Goal: Information Seeking & Learning: Learn about a topic

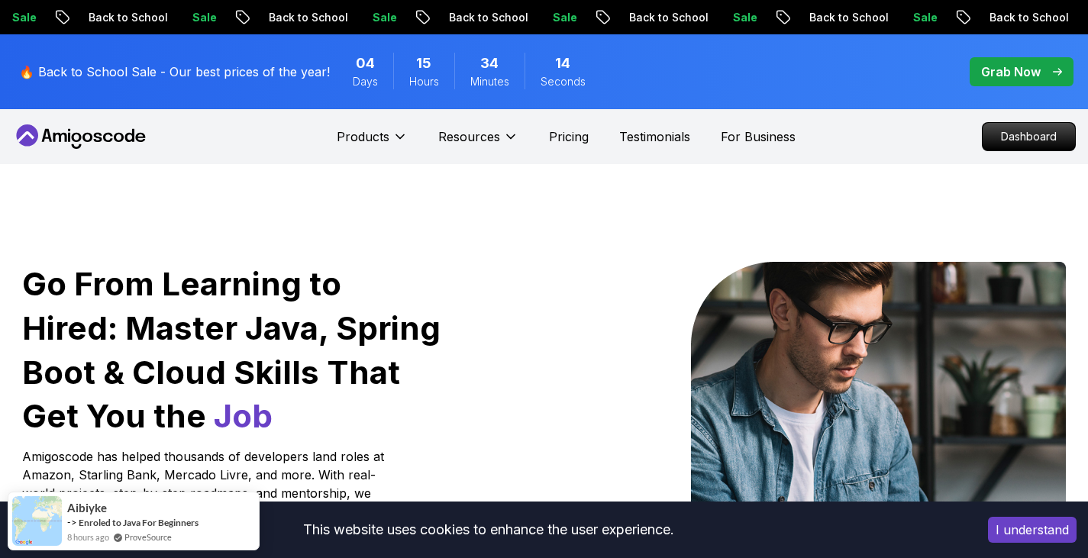
click at [270, 59] on div "🔥 Back to School Sale - Our best prices of the year! 04 Days 15 Hours 34 Minute…" at bounding box center [310, 72] width 591 height 56
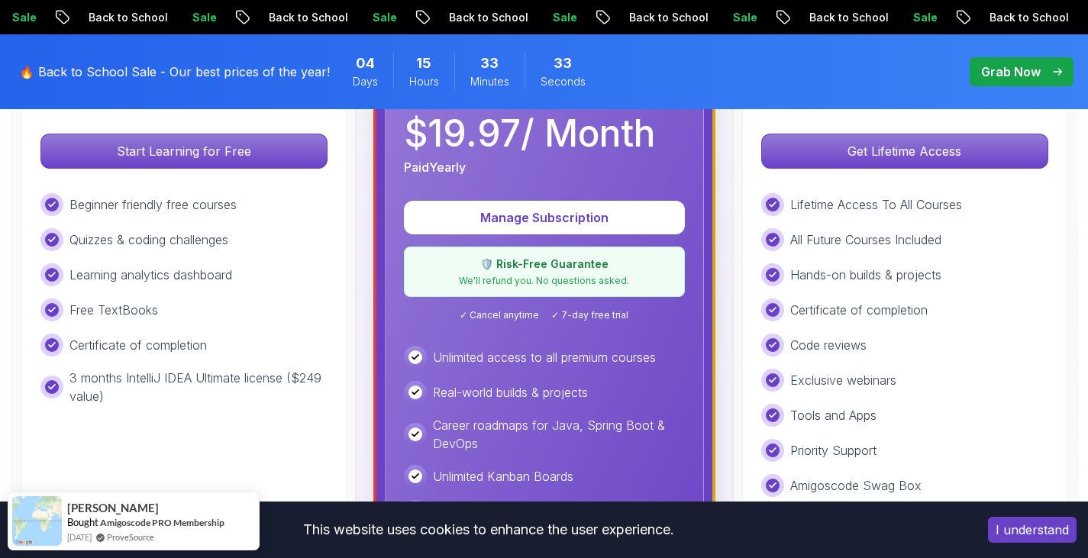
scroll to position [534, 0]
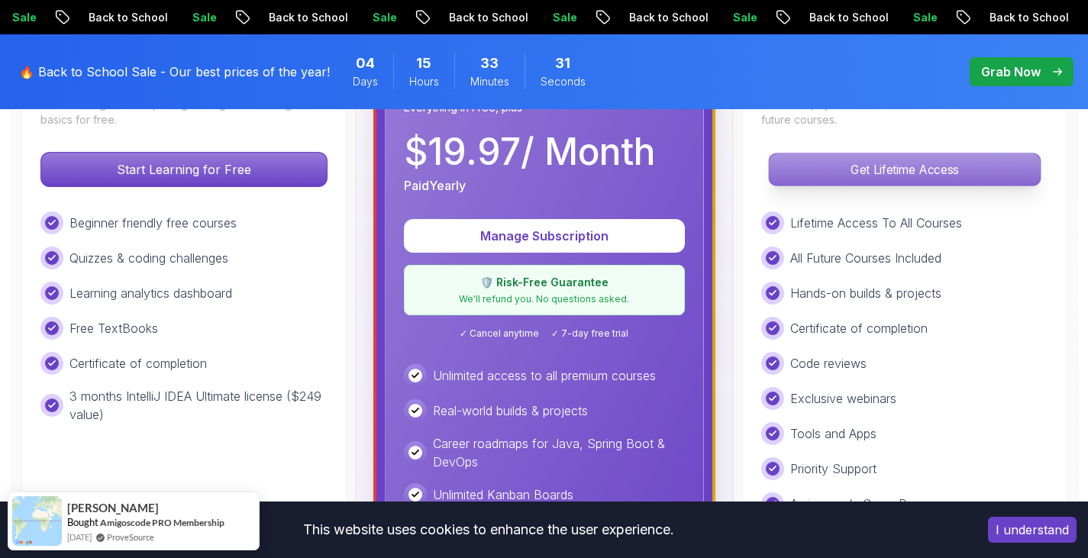
click at [959, 169] on p "Get Lifetime Access" at bounding box center [904, 169] width 271 height 32
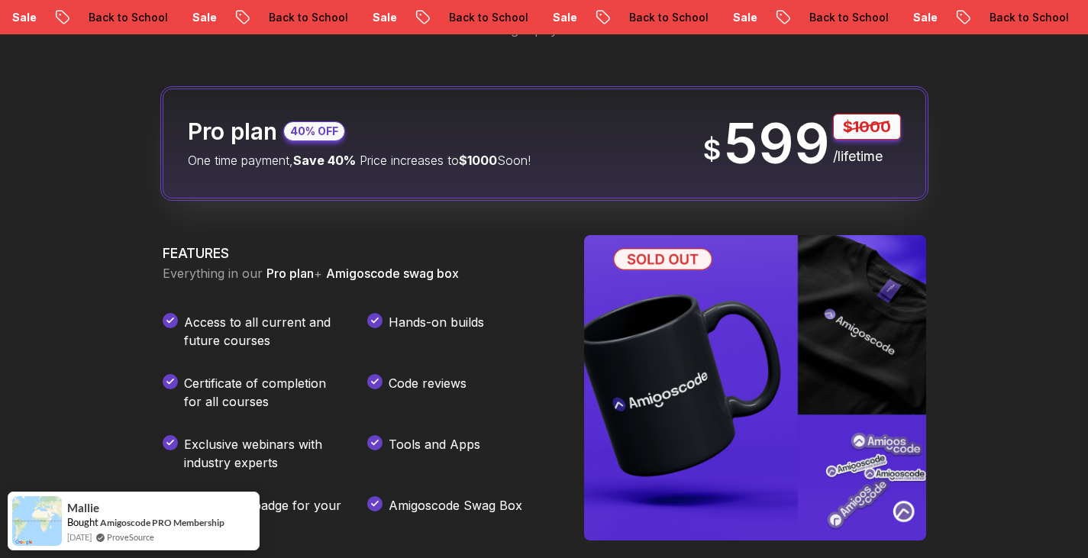
scroll to position [1832, 0]
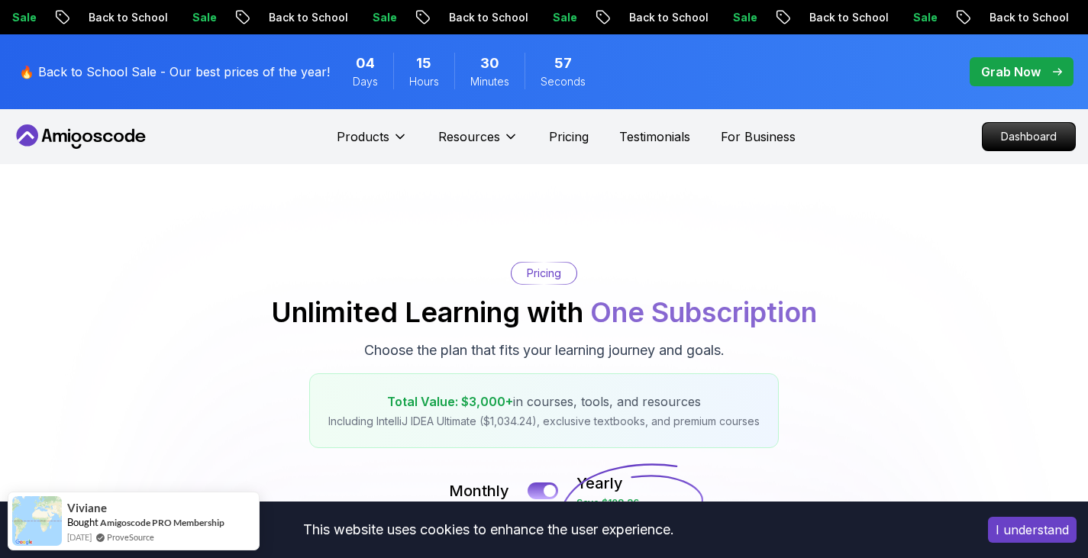
click at [136, 134] on icon at bounding box center [80, 136] width 137 height 24
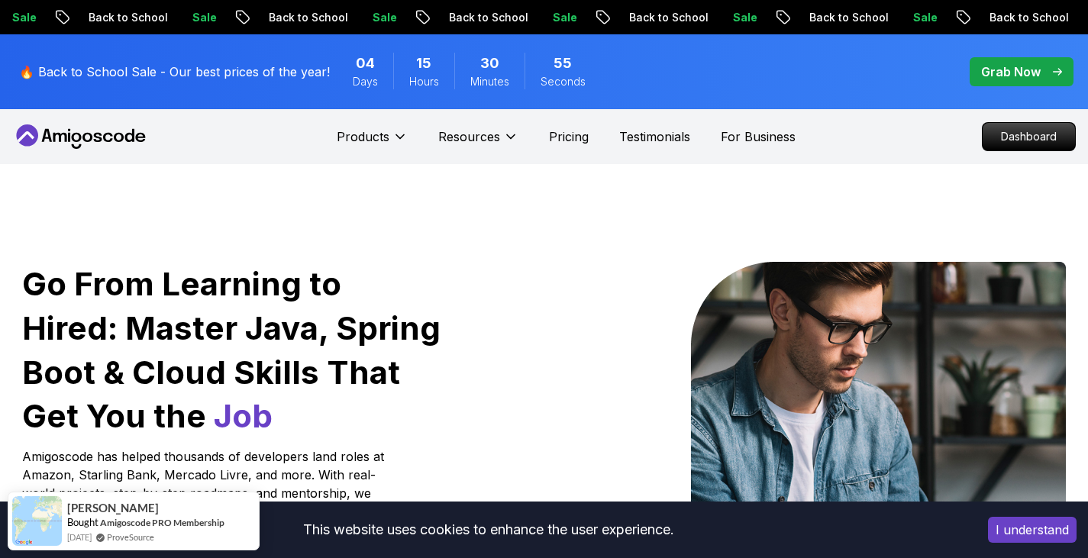
click at [85, 128] on icon at bounding box center [80, 136] width 137 height 24
click at [1043, 137] on p "Dashboard" at bounding box center [1029, 137] width 88 height 26
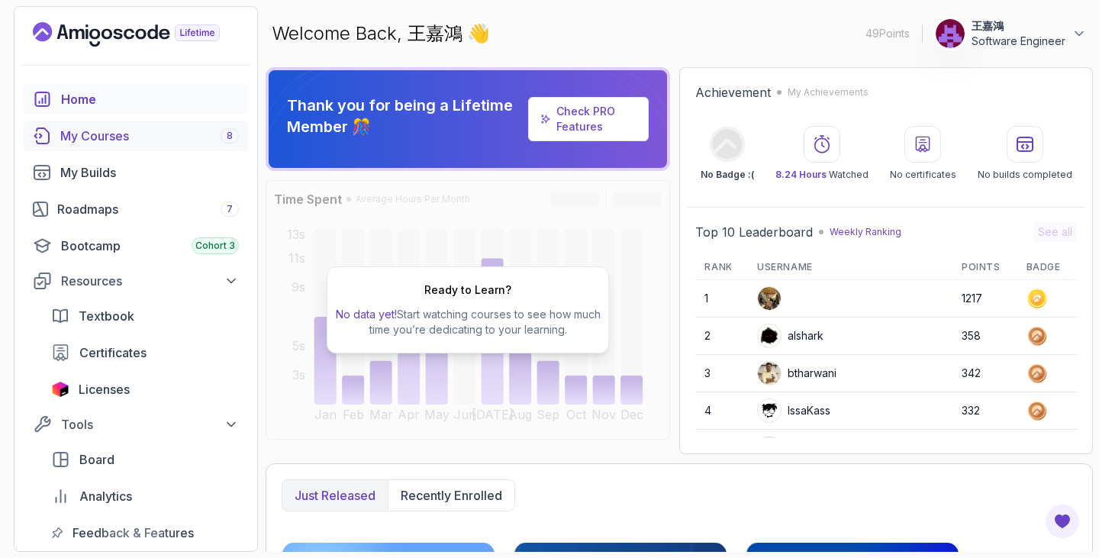
click at [166, 137] on div "My Courses 8" at bounding box center [149, 136] width 179 height 18
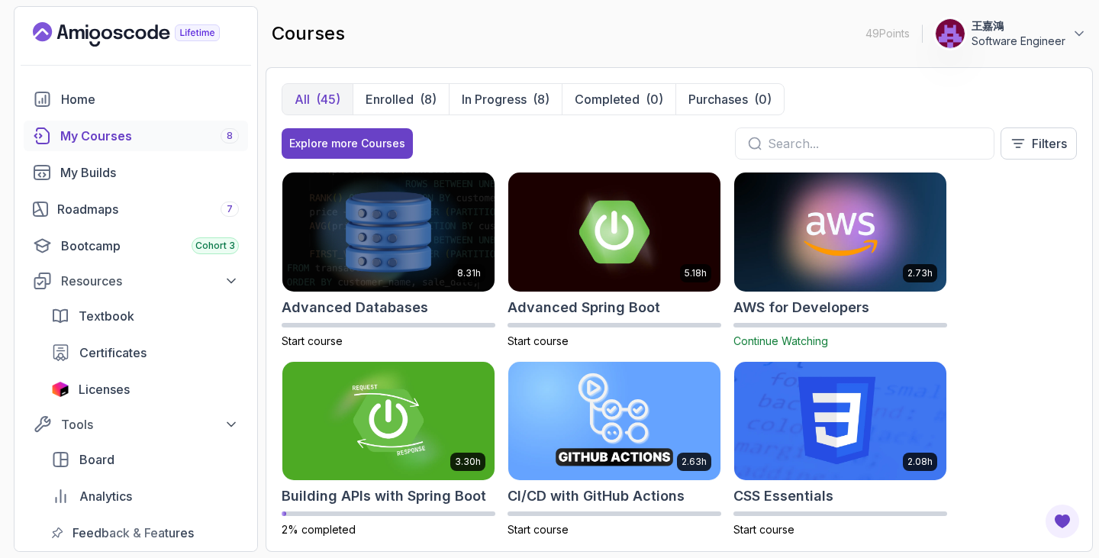
click at [1042, 340] on div "8.31h Advanced Databases Start course 5.18h Advanced Spring Boot Start course 2…" at bounding box center [679, 354] width 795 height 364
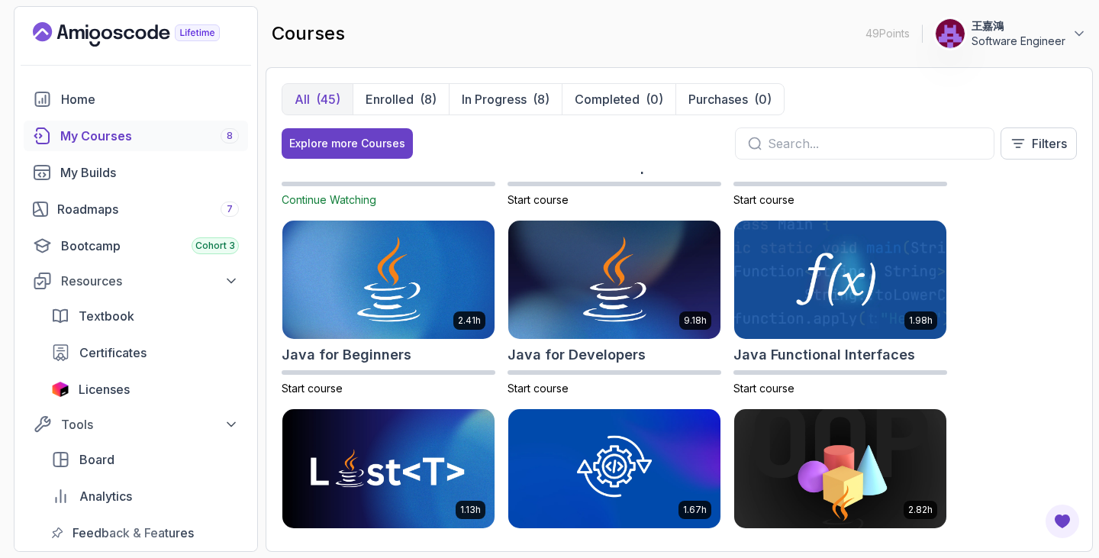
scroll to position [916, 0]
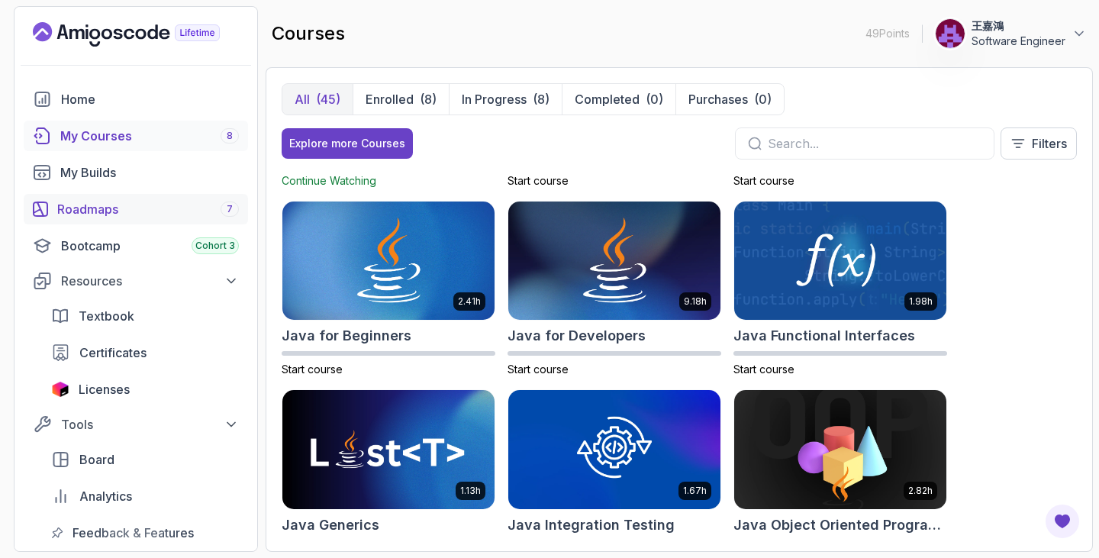
click at [152, 210] on div "Roadmaps 7" at bounding box center [148, 209] width 182 height 18
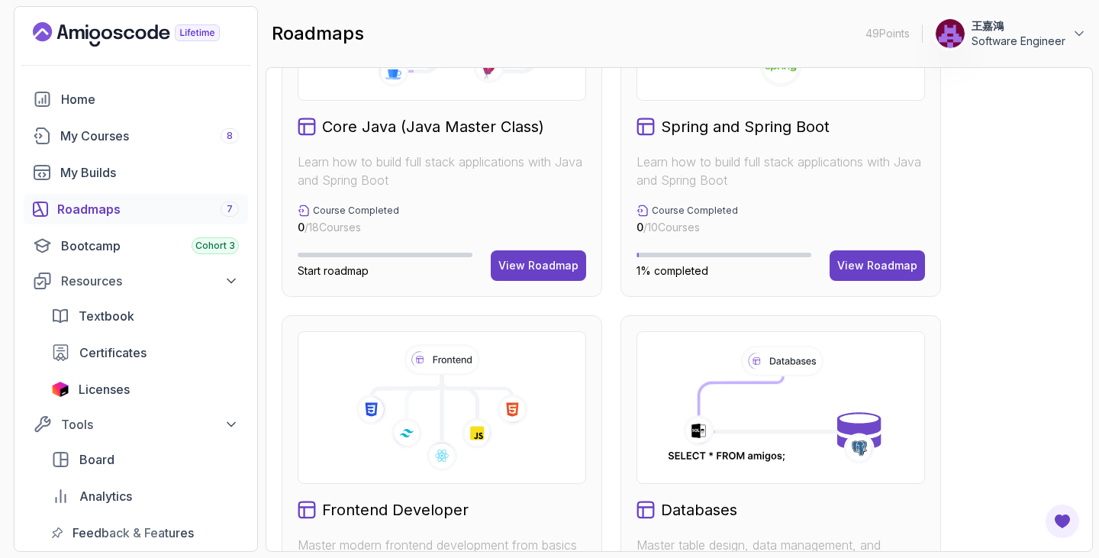
scroll to position [687, 0]
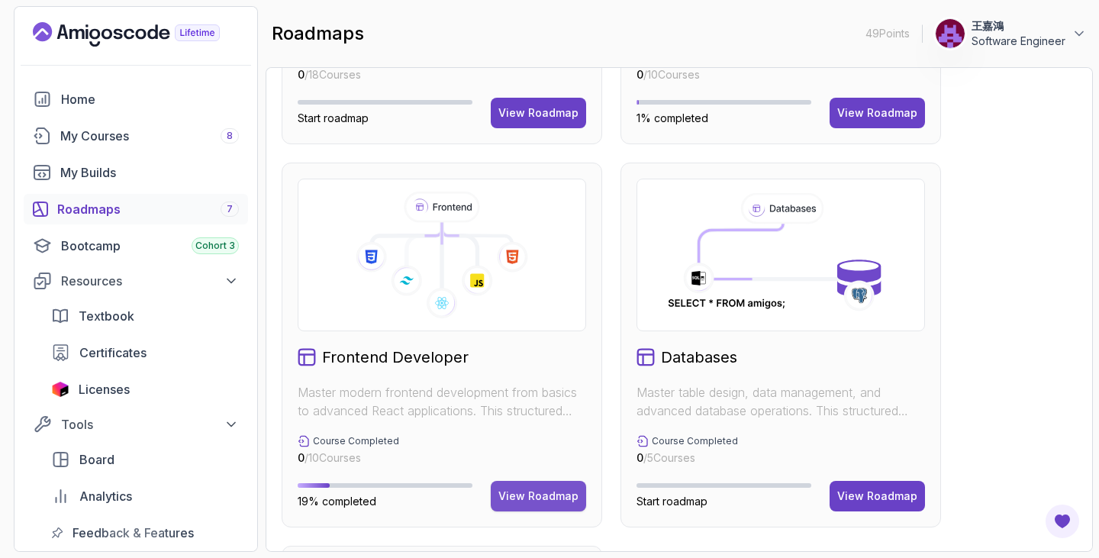
click at [549, 489] on div "View Roadmap" at bounding box center [538, 495] width 80 height 15
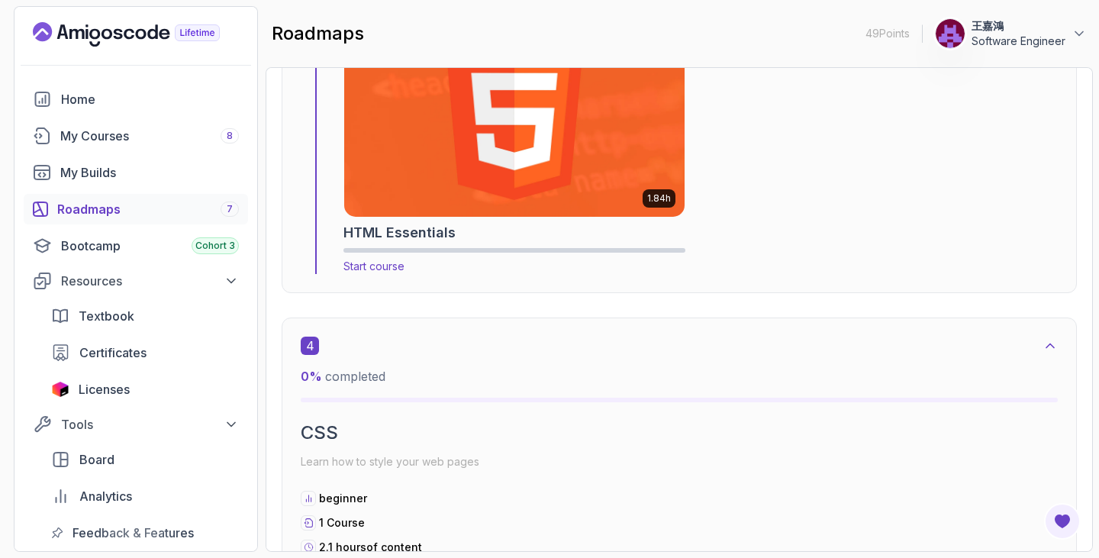
scroll to position [1771, 0]
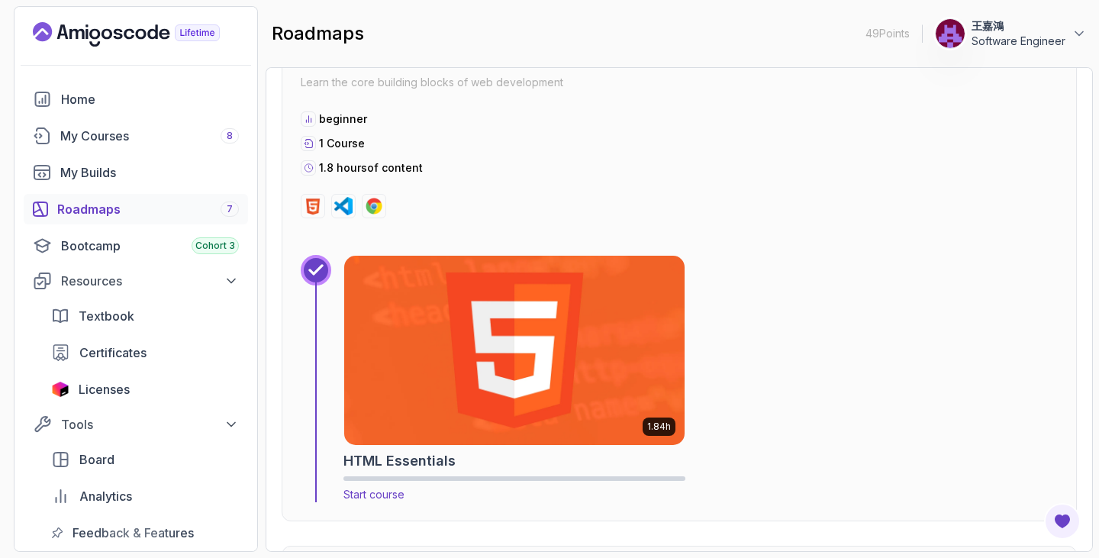
click at [563, 294] on img at bounding box center [514, 350] width 357 height 198
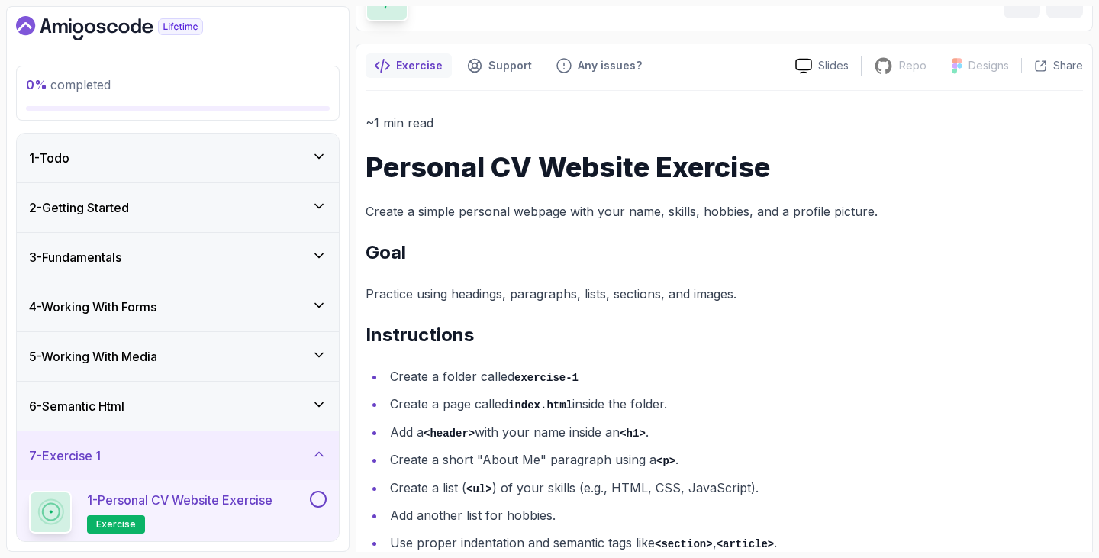
scroll to position [157, 0]
